Goal: Book appointment/travel/reservation

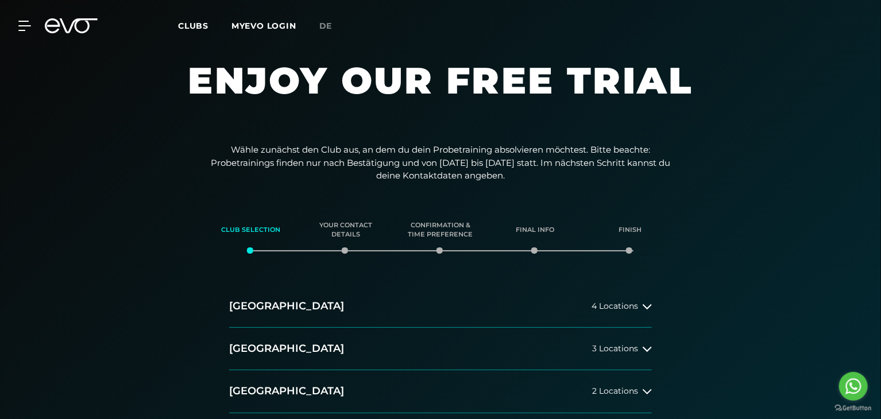
click at [440, 145] on div "Wähle zunächst den Club aus, an dem du dein Probetraining absolvieren möchtest.…" at bounding box center [440, 330] width 881 height 373
click at [267, 363] on button "[GEOGRAPHIC_DATA] 3 Locations" at bounding box center [440, 349] width 423 height 43
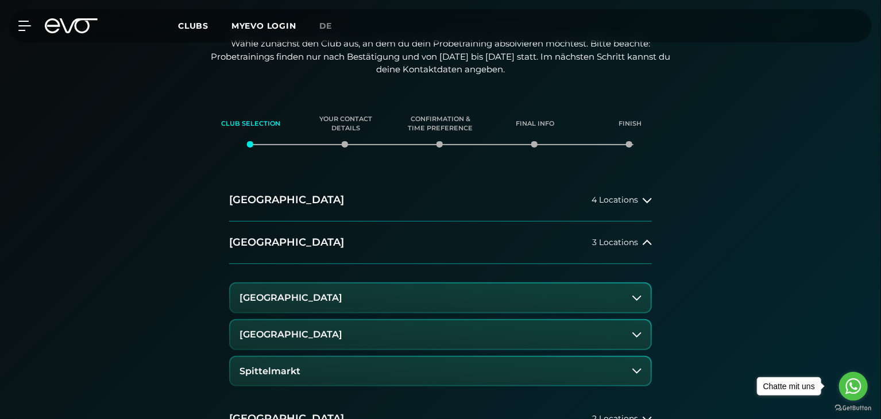
scroll to position [115, 0]
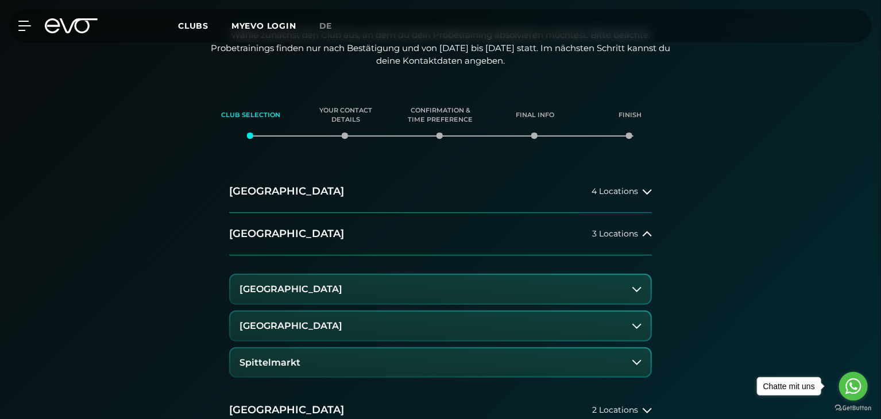
click at [311, 299] on button "[GEOGRAPHIC_DATA]" at bounding box center [440, 289] width 421 height 29
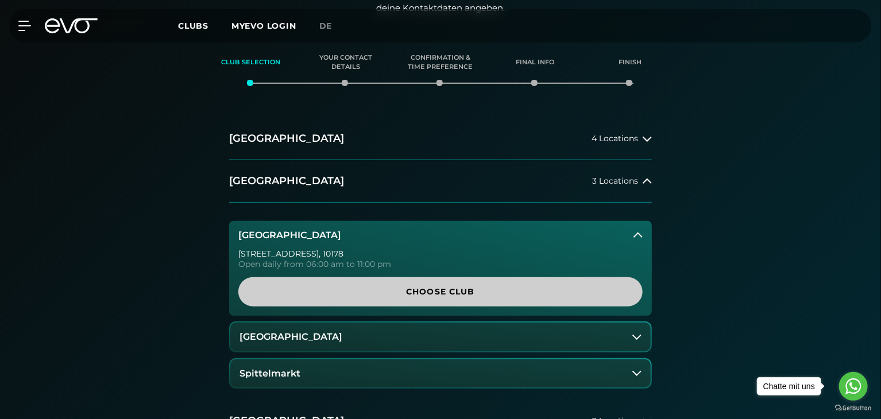
scroll to position [172, 0]
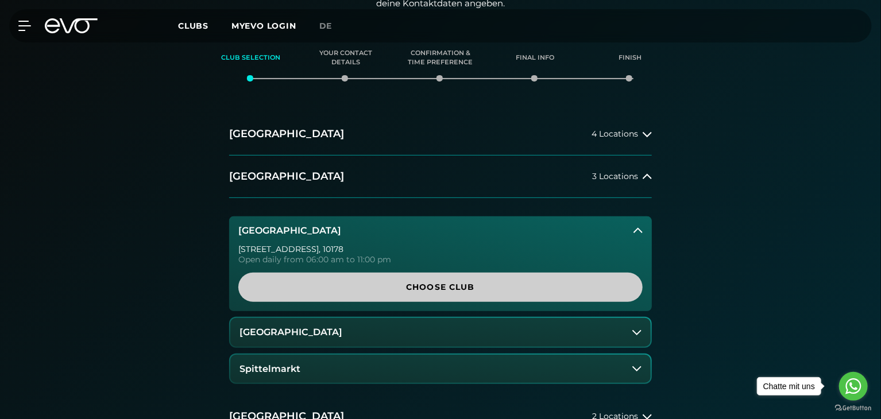
click at [440, 290] on span "Choose Club" at bounding box center [440, 288] width 349 height 12
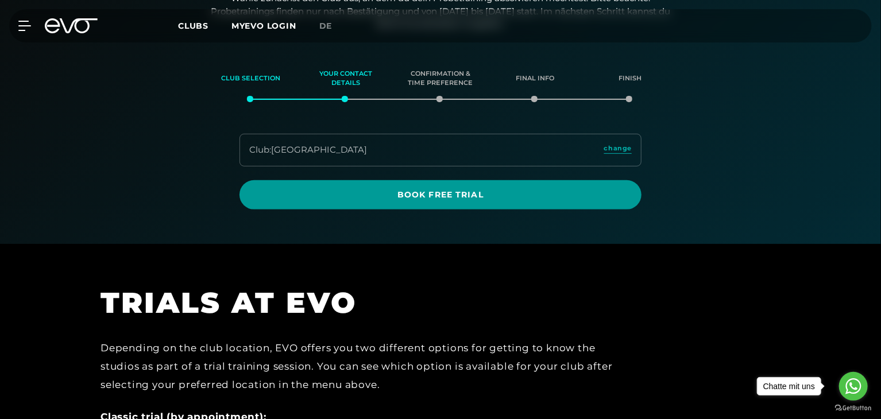
scroll to position [151, 0]
click at [413, 201] on span "Book Free Trial" at bounding box center [441, 195] width 402 height 29
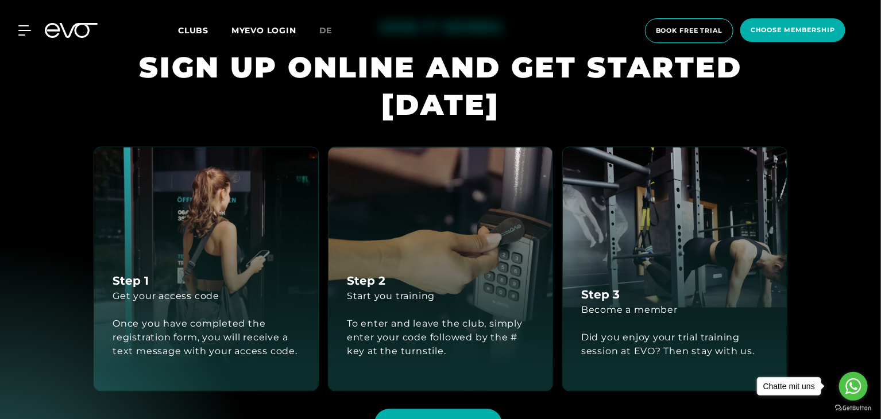
scroll to position [1149, 0]
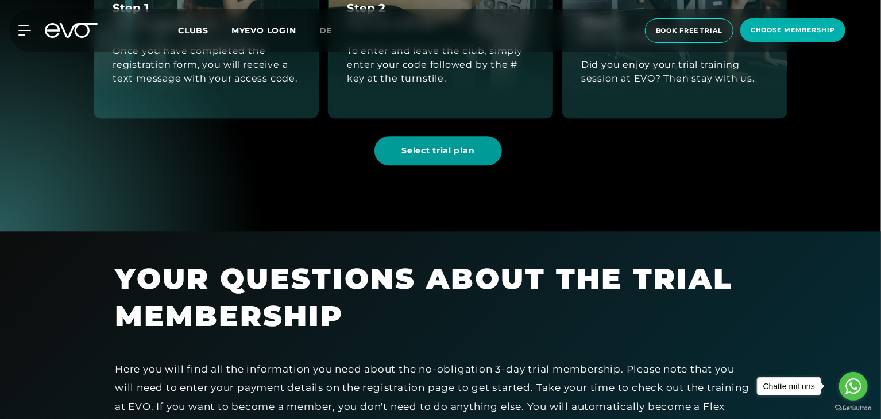
click at [440, 147] on span "Select trial plan" at bounding box center [438, 151] width 73 height 12
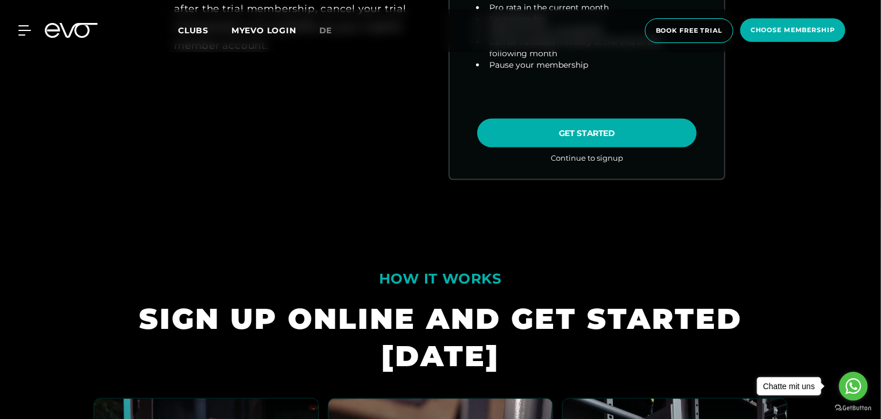
scroll to position [1003, 0]
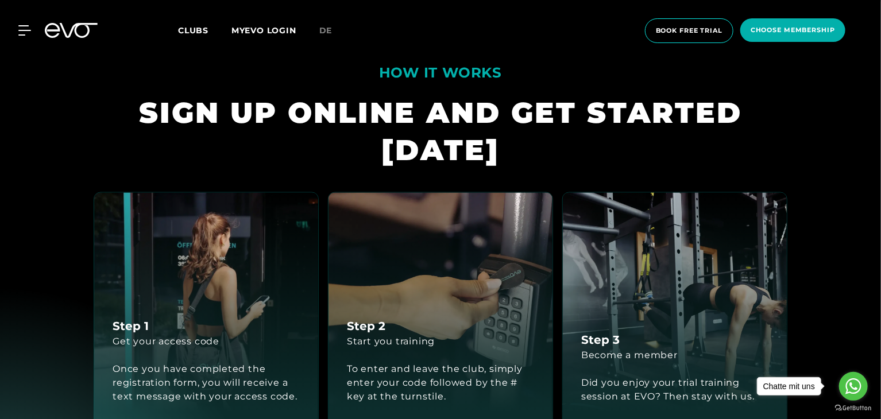
scroll to position [1322, 0]
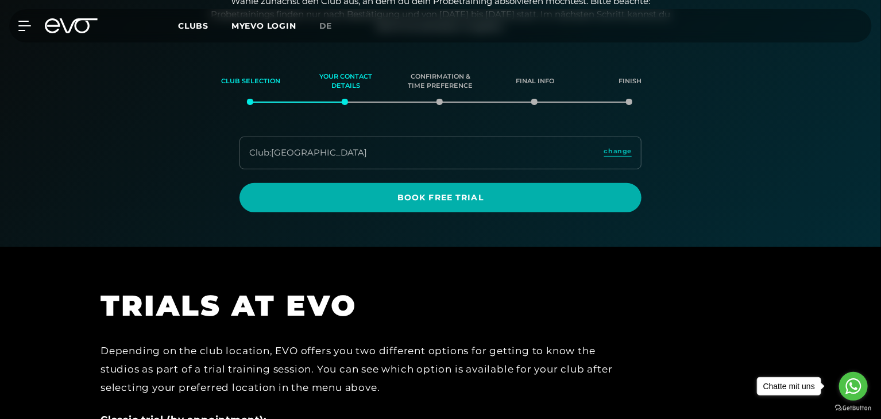
scroll to position [151, 0]
